Goal: Information Seeking & Learning: Learn about a topic

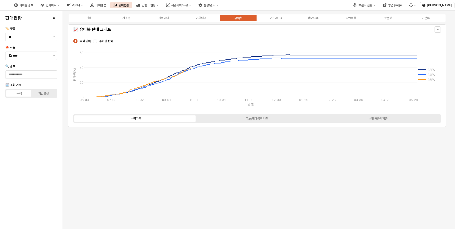
scroll to position [100, 0]
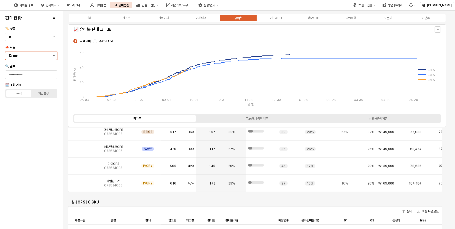
click at [53, 57] on button "제안 사항 표시" at bounding box center [54, 56] width 6 height 8
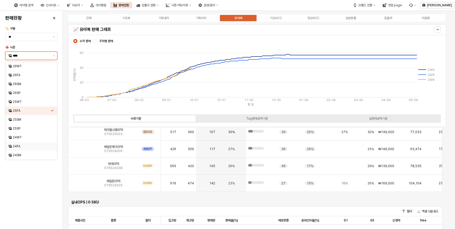
click at [23, 146] on div "24FA" at bounding box center [32, 146] width 38 height 4
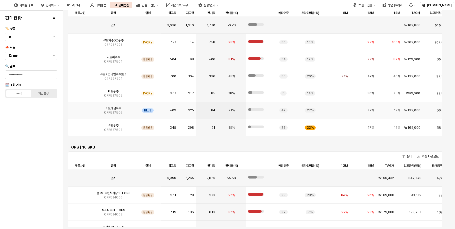
scroll to position [1032, 0]
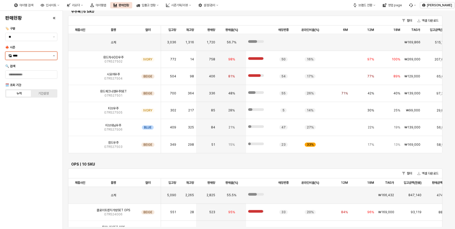
click at [53, 56] on icon "제안 사항 표시" at bounding box center [54, 55] width 2 height 1
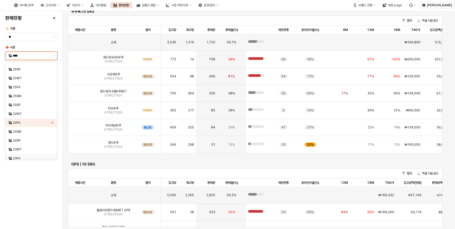
scroll to position [26, 0]
click at [25, 153] on div "23FA" at bounding box center [30, 155] width 42 height 5
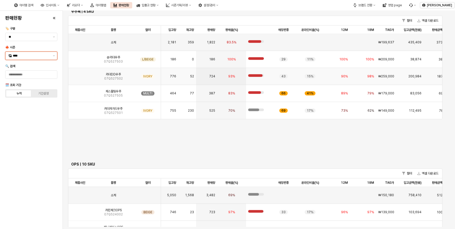
scroll to position [1015, 0]
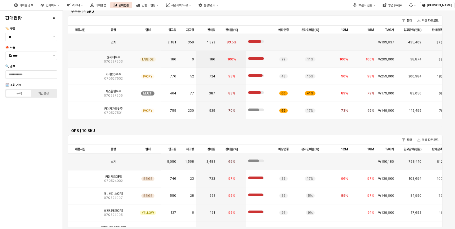
click at [80, 57] on img "App Frame" at bounding box center [80, 57] width 0 height 0
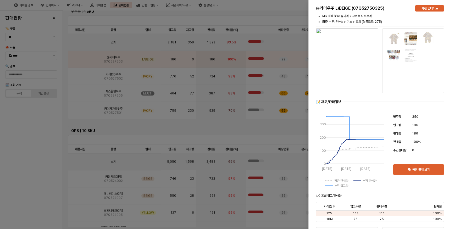
click at [341, 64] on img "button" at bounding box center [347, 60] width 62 height 65
click at [23, 139] on div at bounding box center [227, 114] width 455 height 229
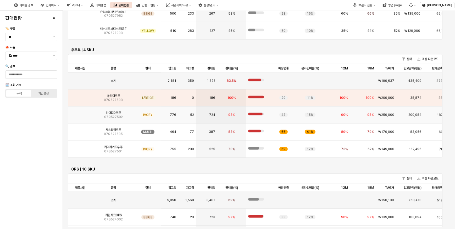
scroll to position [968, 0]
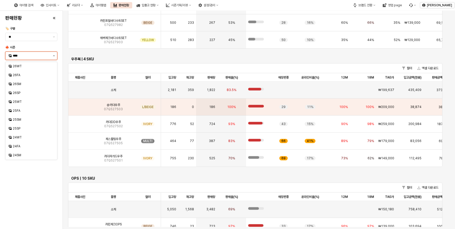
click at [51, 55] on div "****" at bounding box center [31, 56] width 52 height 8
click at [18, 143] on div "23WT" at bounding box center [32, 147] width 52 height 8
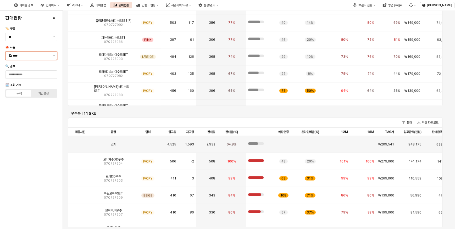
scroll to position [1022, 0]
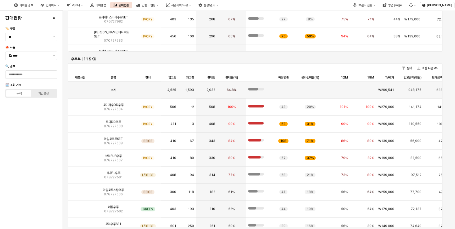
drag, startPoint x: 21, startPoint y: 198, endPoint x: 52, endPoint y: 183, distance: 34.8
click at [21, 198] on div "판매현황 🏷️ 구분 ** 🍁 시즌 **** 🔍 검색 🗓️ 조회 기간 누적 기간설정" at bounding box center [31, 120] width 56 height 214
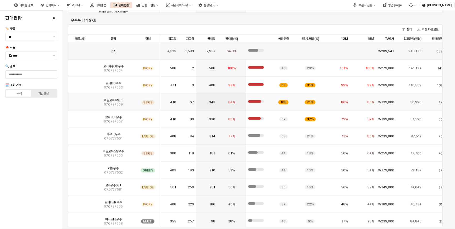
scroll to position [1070, 0]
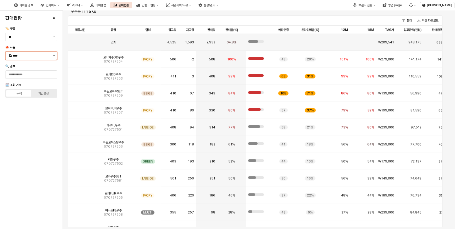
click at [51, 54] on button "제안 사항 표시" at bounding box center [54, 56] width 6 height 8
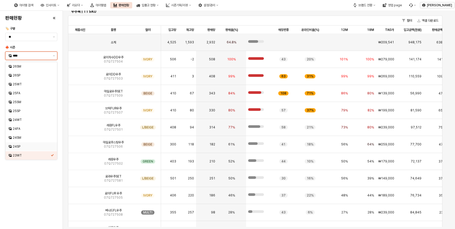
click at [21, 147] on div "24SP" at bounding box center [32, 147] width 38 height 4
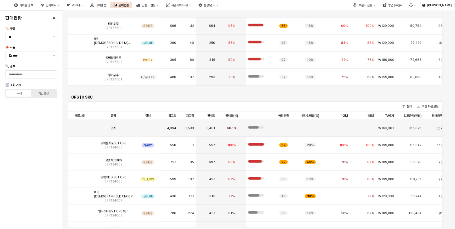
scroll to position [1091, 0]
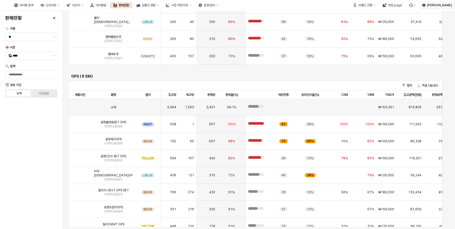
click at [19, 172] on div "판매현황 🏷️ 구분 ** 🍁 시즌 **** 🔍 검색 🗓️ 조회 기간 누적 기간설정" at bounding box center [31, 120] width 56 height 214
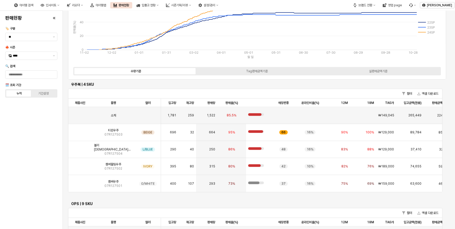
scroll to position [1024, 0]
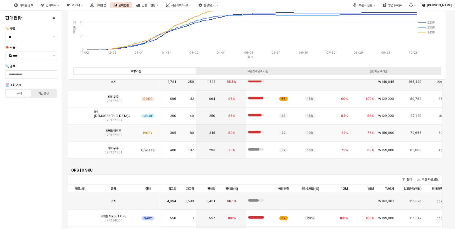
click at [108, 132] on span "켐버퀼팅우주" at bounding box center [114, 131] width 16 height 4
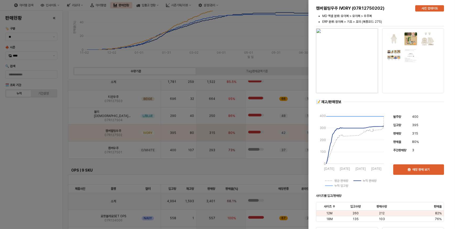
click at [352, 60] on img "button" at bounding box center [347, 60] width 62 height 65
click at [52, 160] on div at bounding box center [227, 114] width 455 height 229
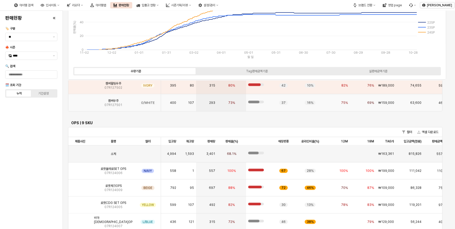
scroll to position [1072, 0]
click at [53, 57] on button "제안 사항 표시" at bounding box center [54, 56] width 6 height 8
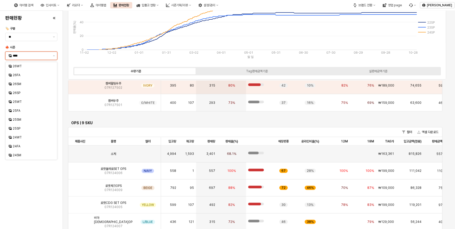
scroll to position [8, 0]
type input "****"
click at [26, 119] on div "25SP" at bounding box center [32, 120] width 38 height 4
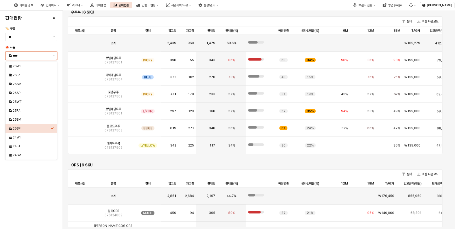
scroll to position [129, 0]
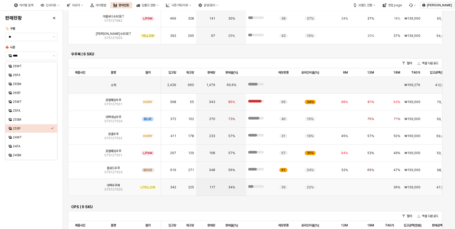
click at [80, 186] on img "App Frame" at bounding box center [80, 186] width 0 height 0
